Goal: Information Seeking & Learning: Learn about a topic

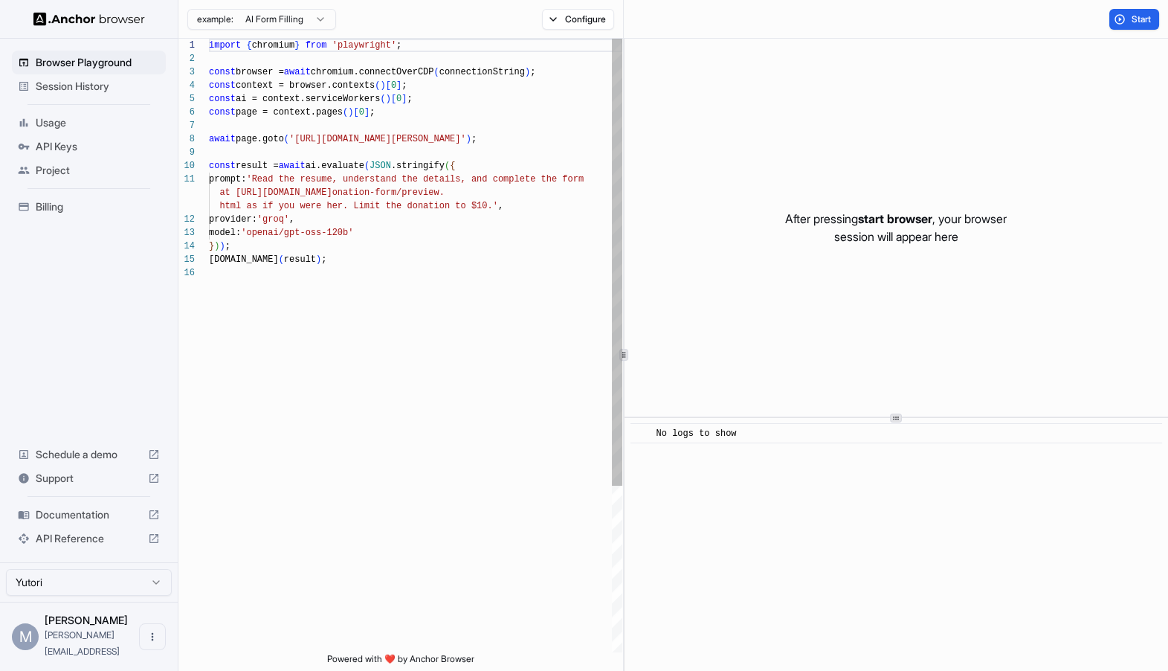
scroll to position [134, 0]
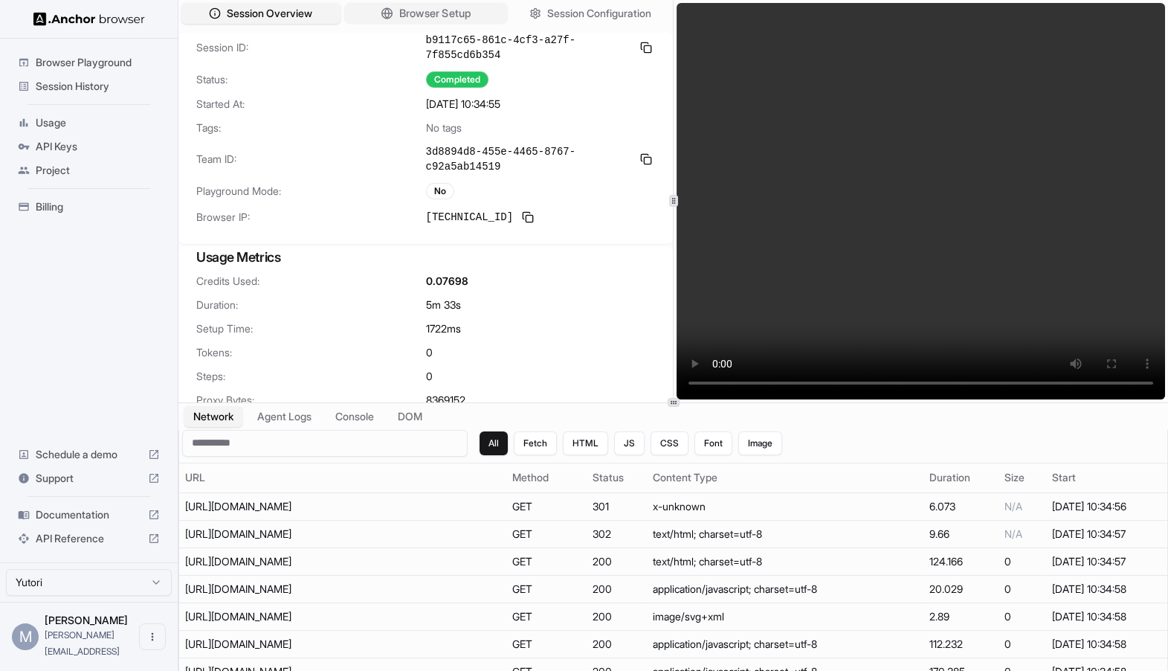
click at [423, 15] on span "Browser Setup" at bounding box center [435, 14] width 72 height 16
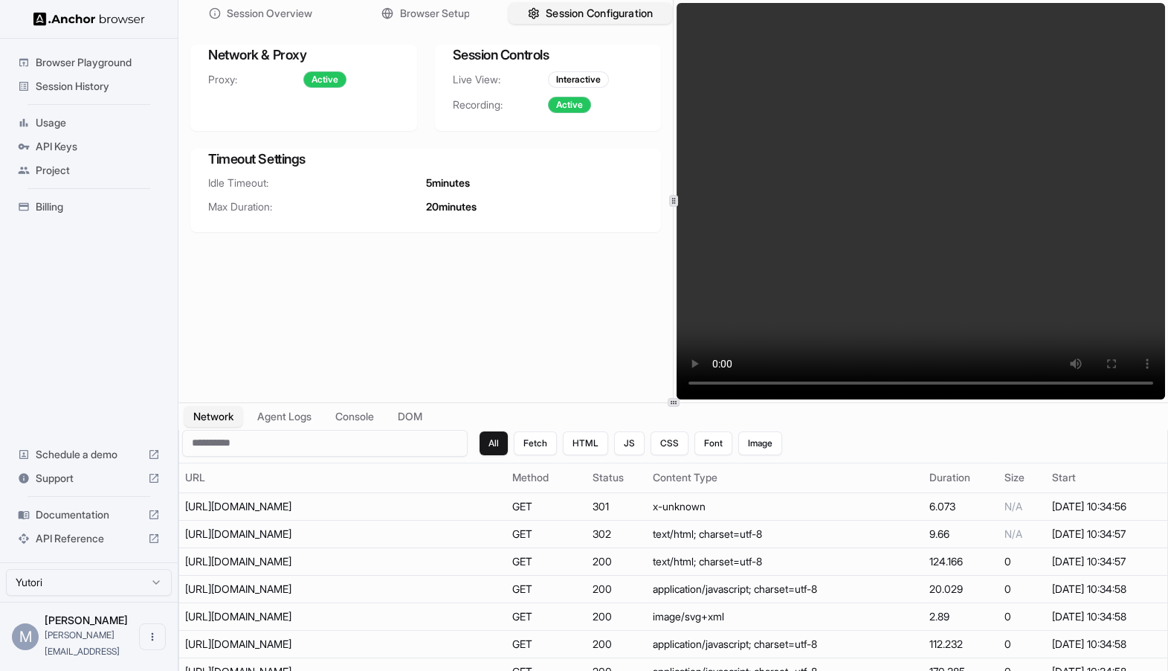
click at [537, 16] on button "Session Configuration" at bounding box center [591, 14] width 164 height 22
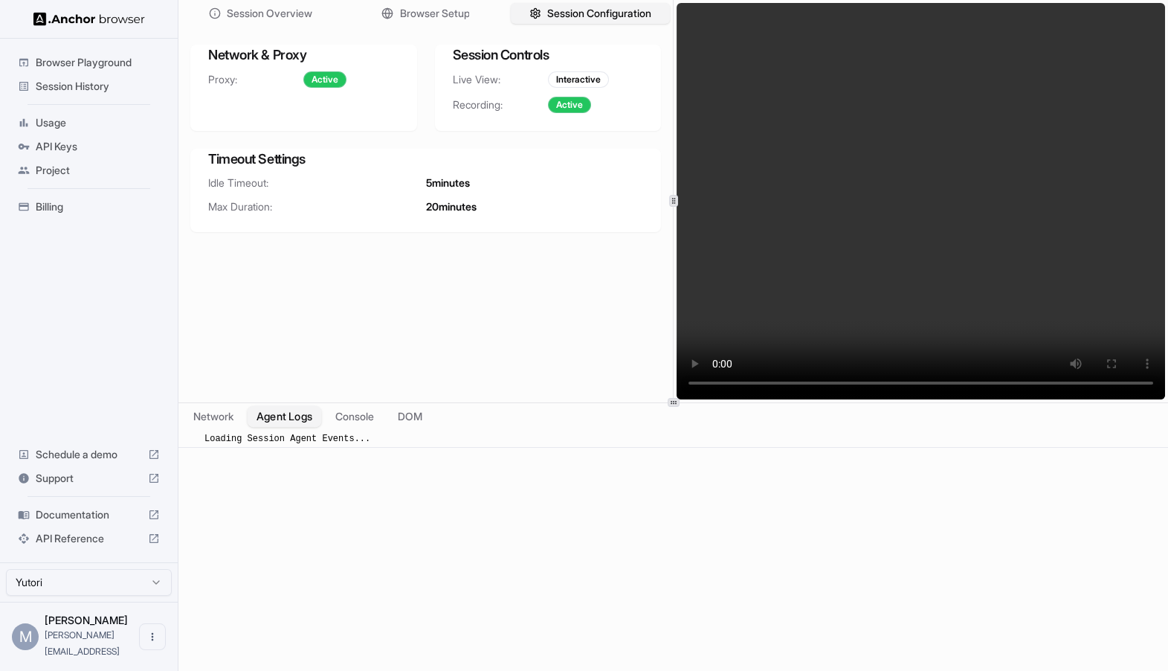
click at [273, 413] on button "Agent Logs" at bounding box center [285, 416] width 74 height 22
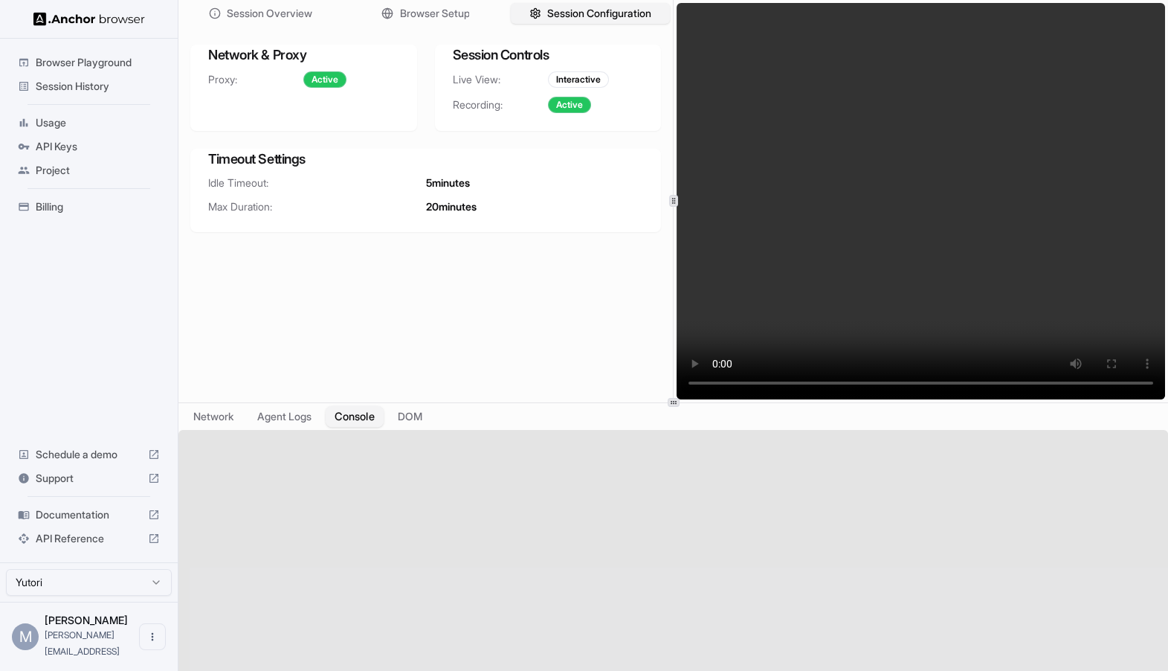
click at [338, 418] on button "Console" at bounding box center [355, 416] width 58 height 22
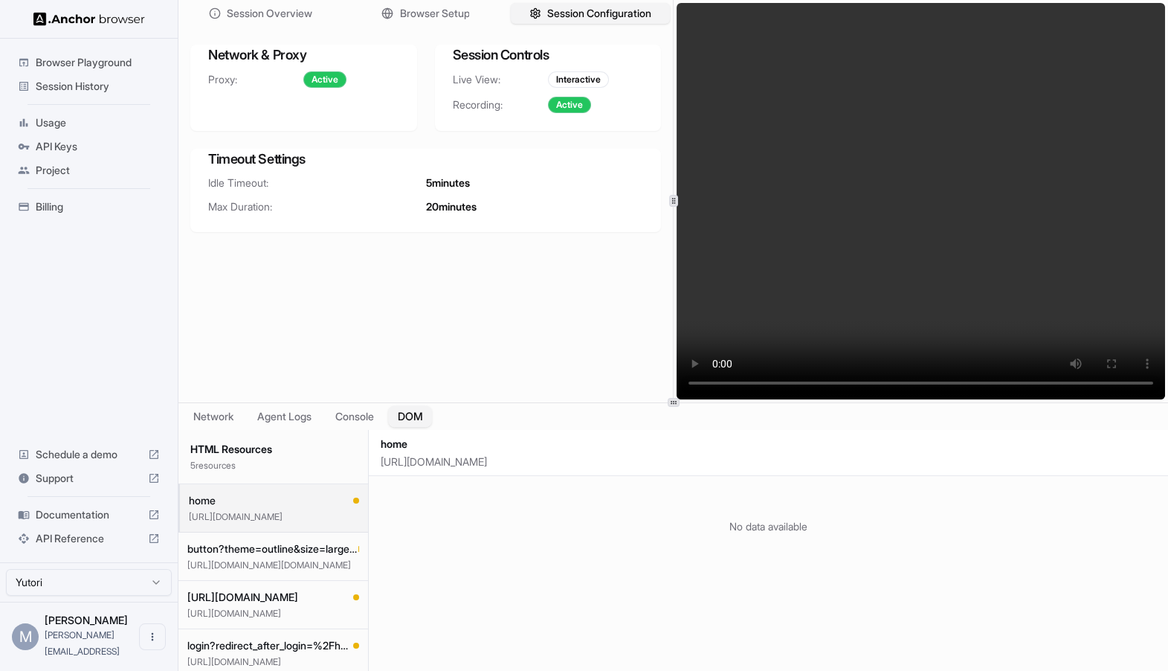
click at [432, 415] on button "DOM" at bounding box center [410, 416] width 44 height 22
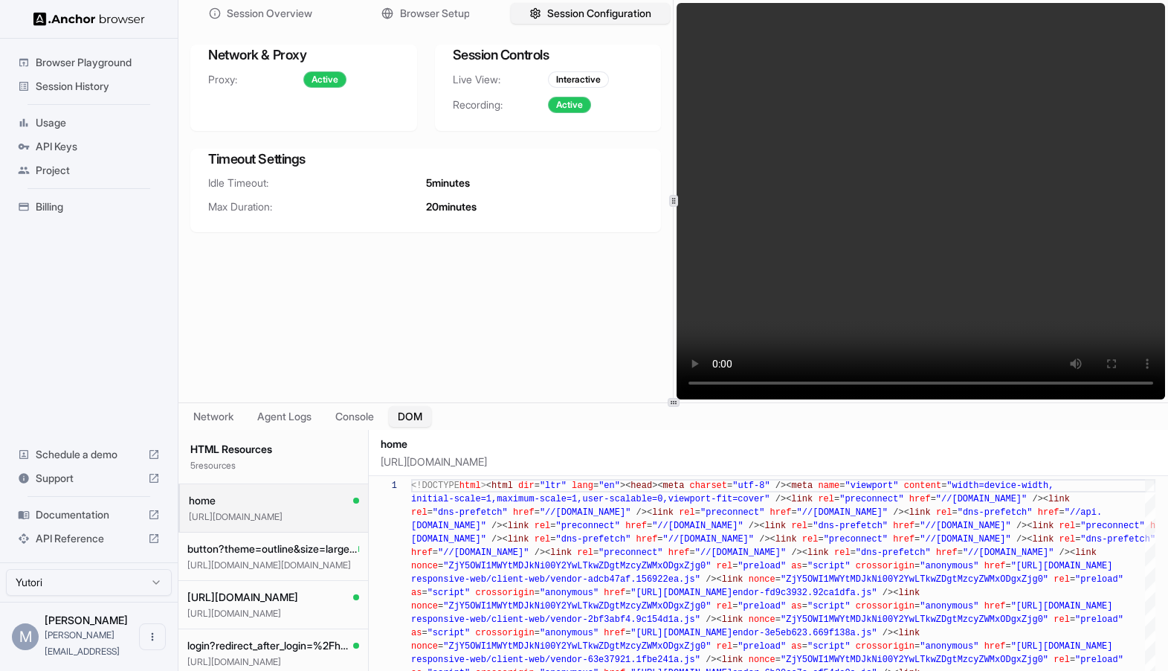
click at [347, 428] on div "Network Agent Logs Console DOM" at bounding box center [673, 416] width 990 height 27
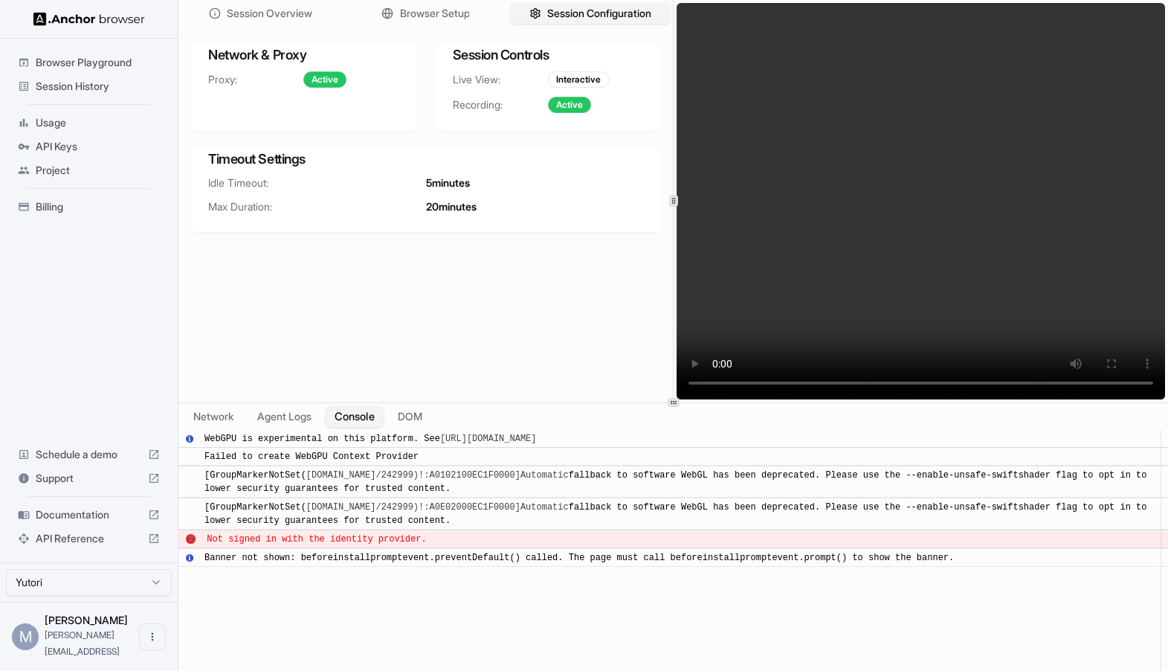
click at [347, 425] on button "Console" at bounding box center [355, 416] width 58 height 22
click at [217, 413] on button "Network" at bounding box center [213, 416] width 59 height 22
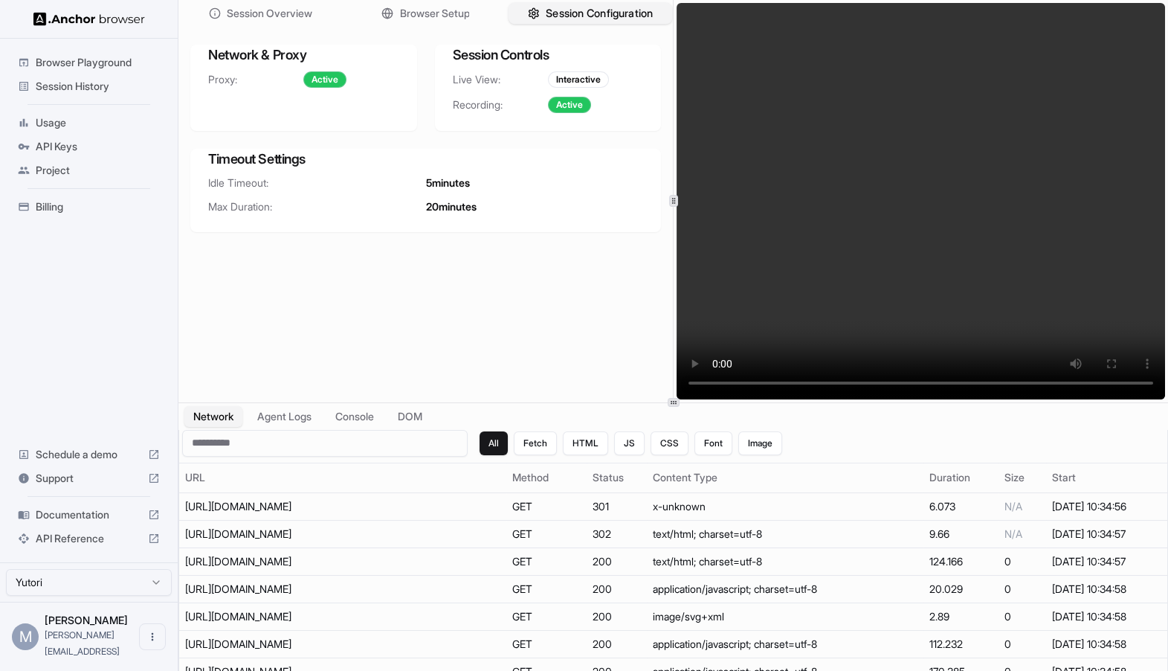
click at [553, 22] on button "Session Configuration" at bounding box center [591, 14] width 164 height 22
click at [412, 25] on div "Session Overview Browser Setup Session Configuration" at bounding box center [425, 13] width 494 height 27
click at [419, 12] on span "Browser Setup" at bounding box center [435, 14] width 72 height 16
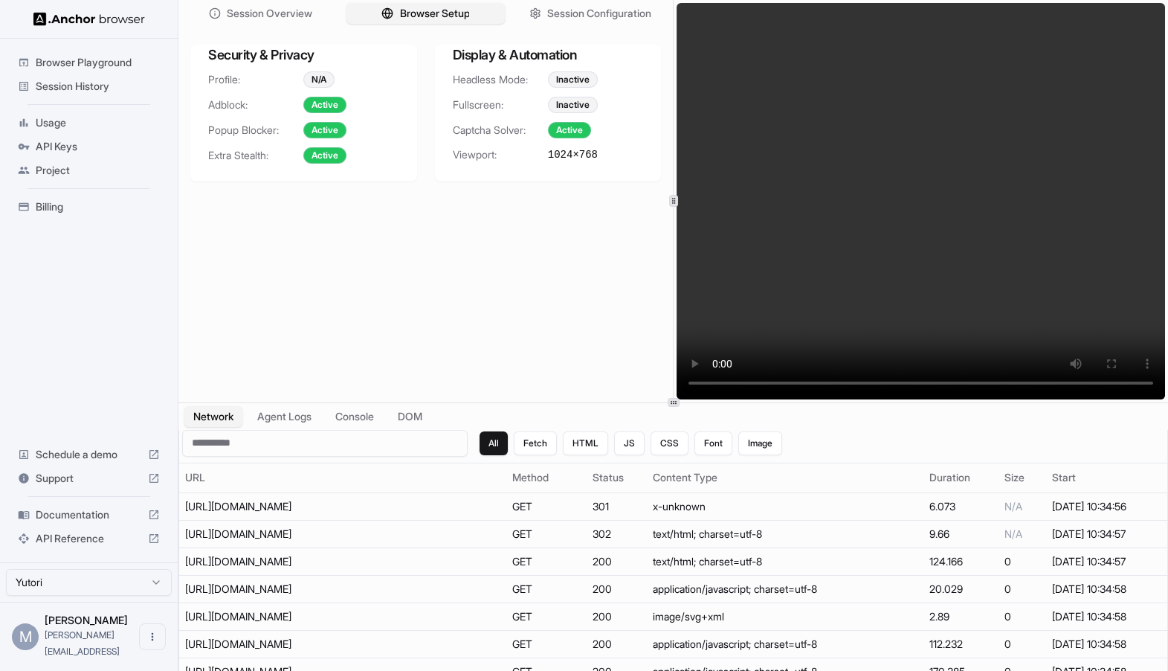
click at [301, 370] on div "Session Overview Browser Setup Session Configuration Security & Privacy Profile…" at bounding box center [425, 201] width 494 height 402
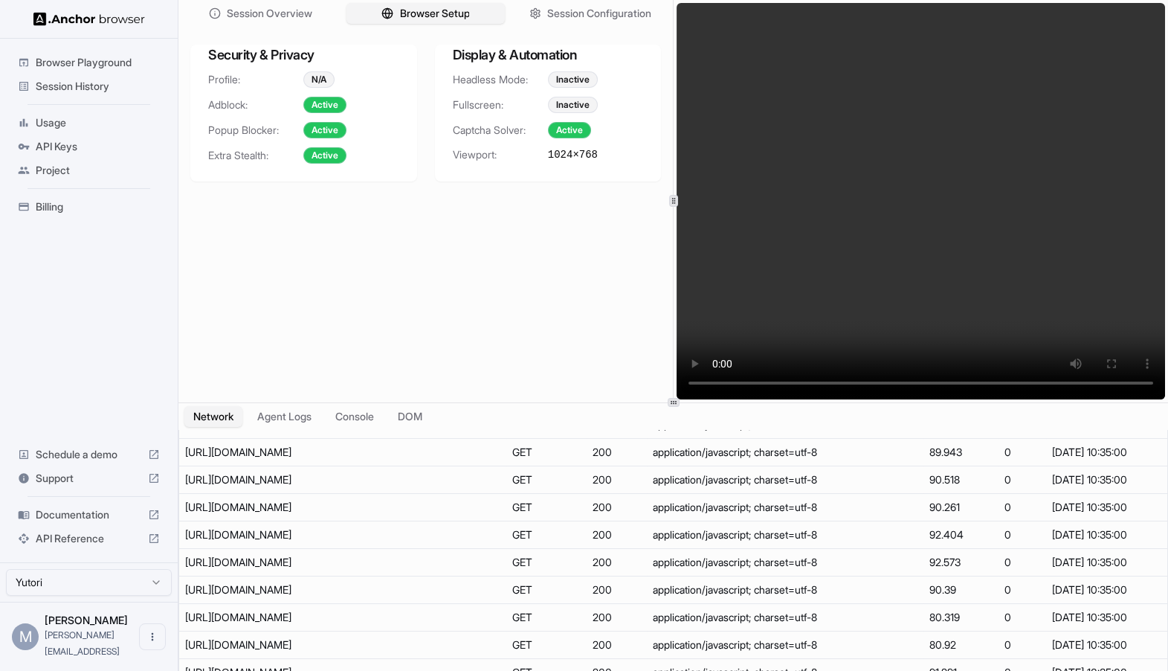
scroll to position [1570, 0]
